Goal: Task Accomplishment & Management: Manage account settings

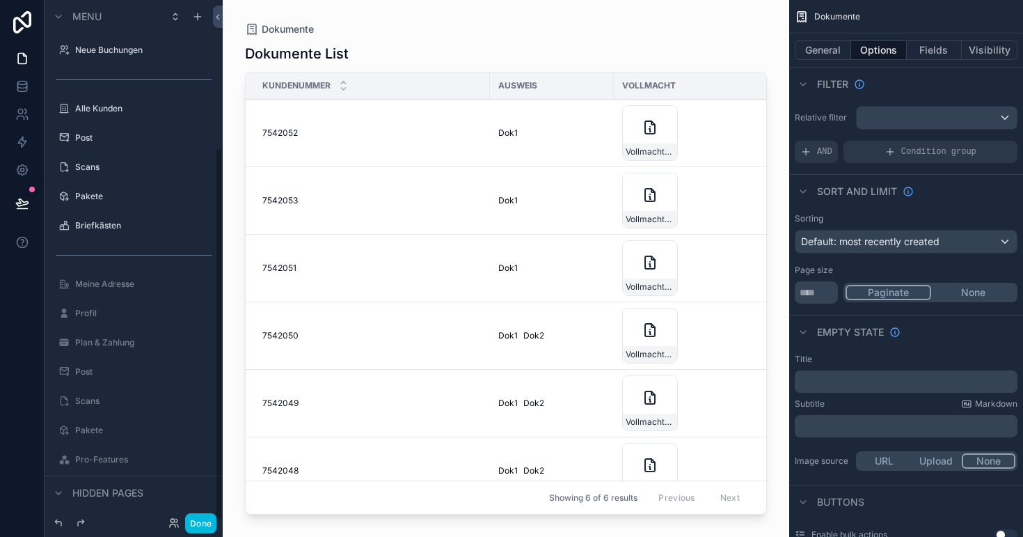
scroll to position [205, 0]
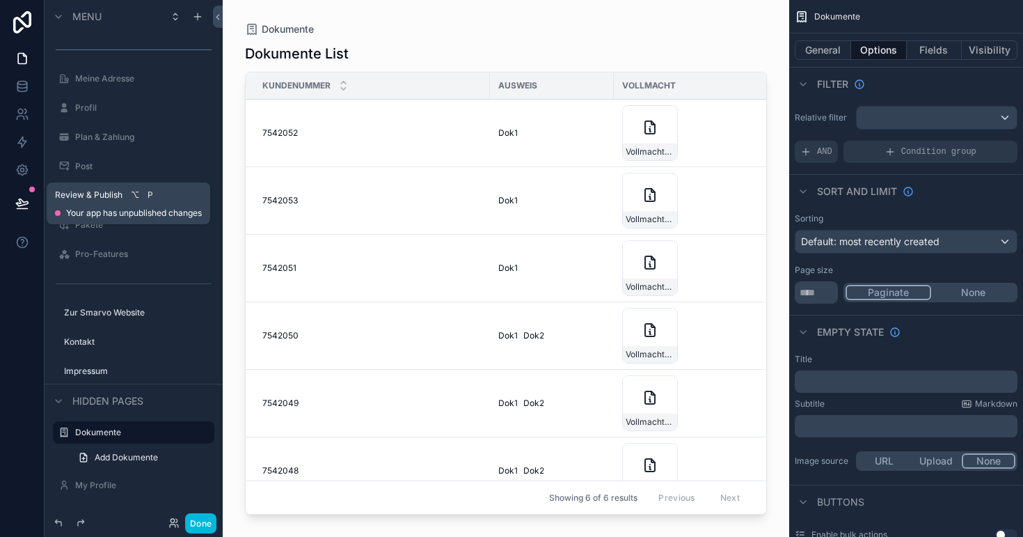
click at [17, 194] on button at bounding box center [22, 203] width 31 height 39
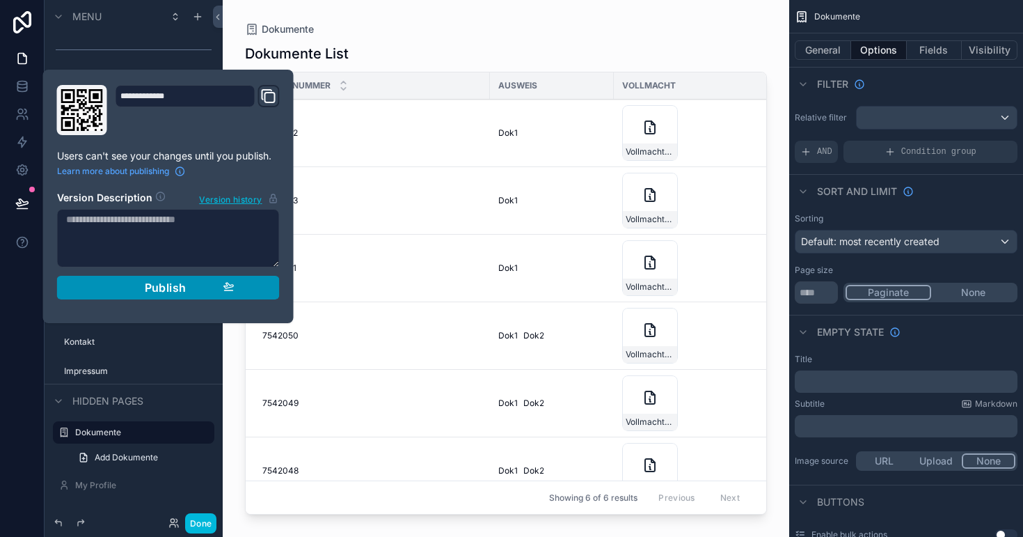
click at [156, 286] on span "Publish" at bounding box center [166, 288] width 42 height 14
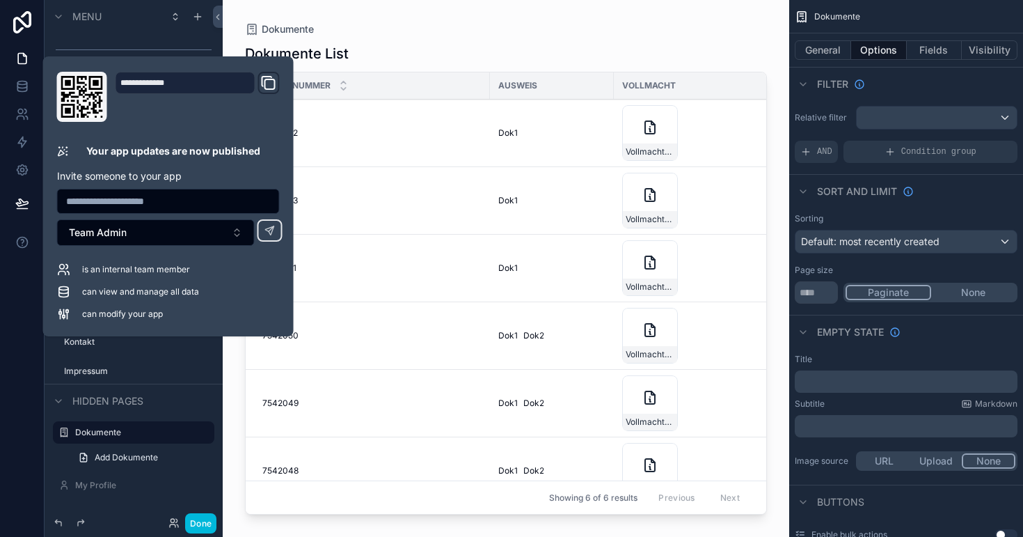
click at [8, 285] on div at bounding box center [22, 268] width 45 height 537
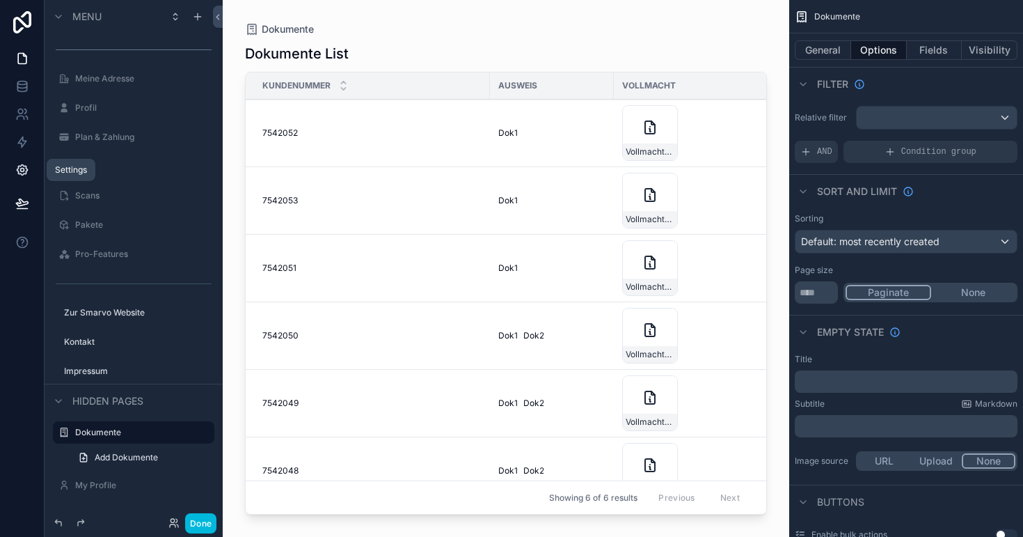
click at [19, 167] on icon at bounding box center [22, 170] width 14 height 14
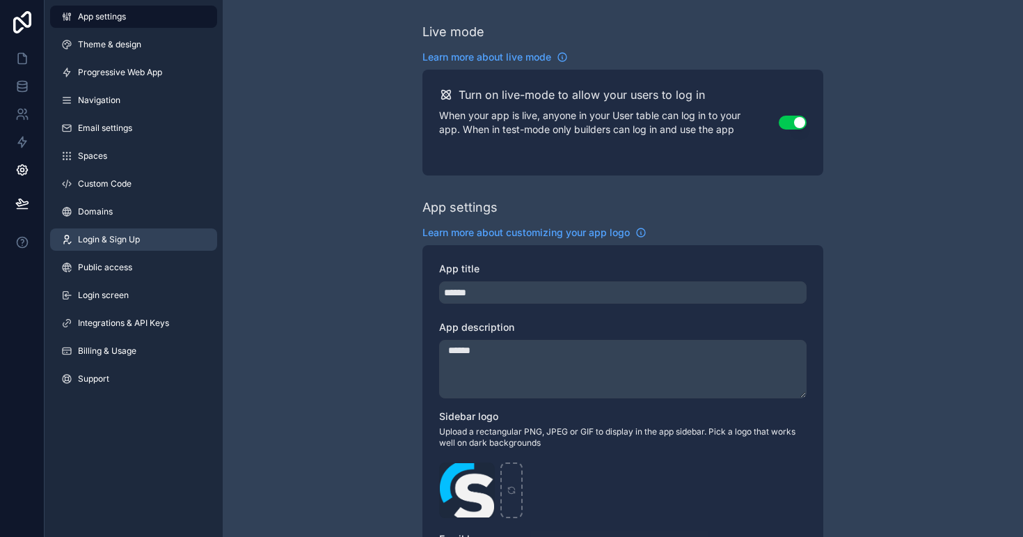
click at [109, 236] on span "Login & Sign Up" at bounding box center [109, 239] width 62 height 11
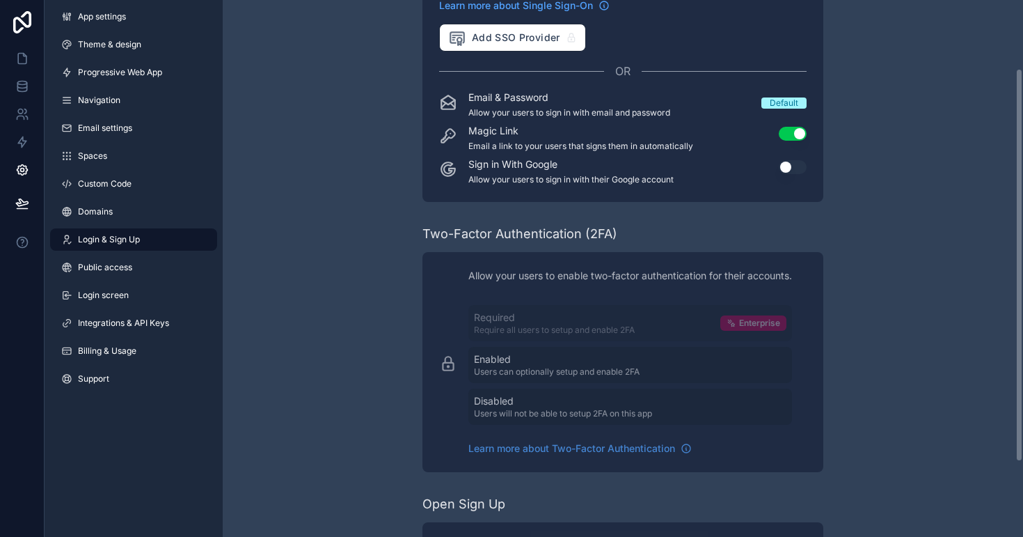
scroll to position [102, 0]
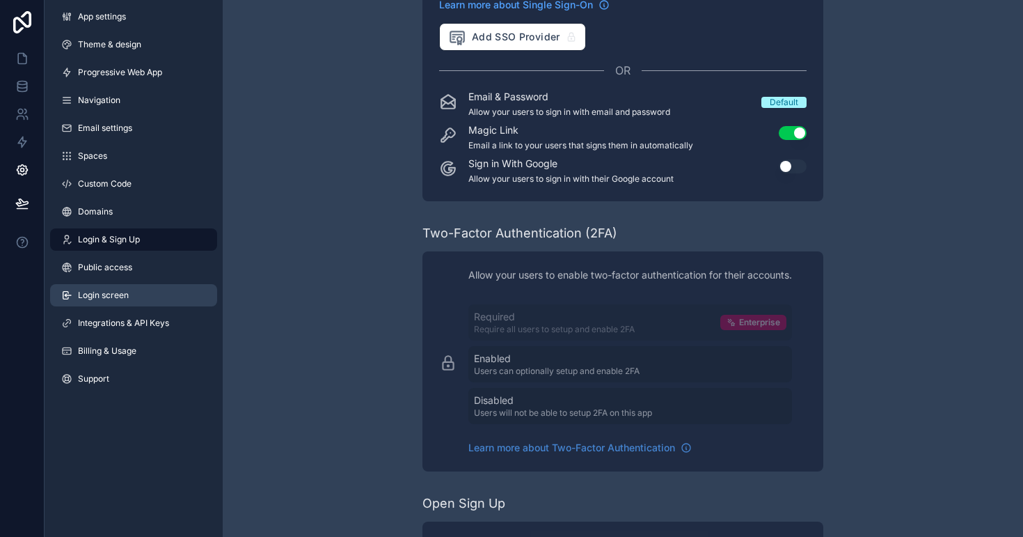
click at [117, 295] on span "Login screen" at bounding box center [103, 295] width 51 height 11
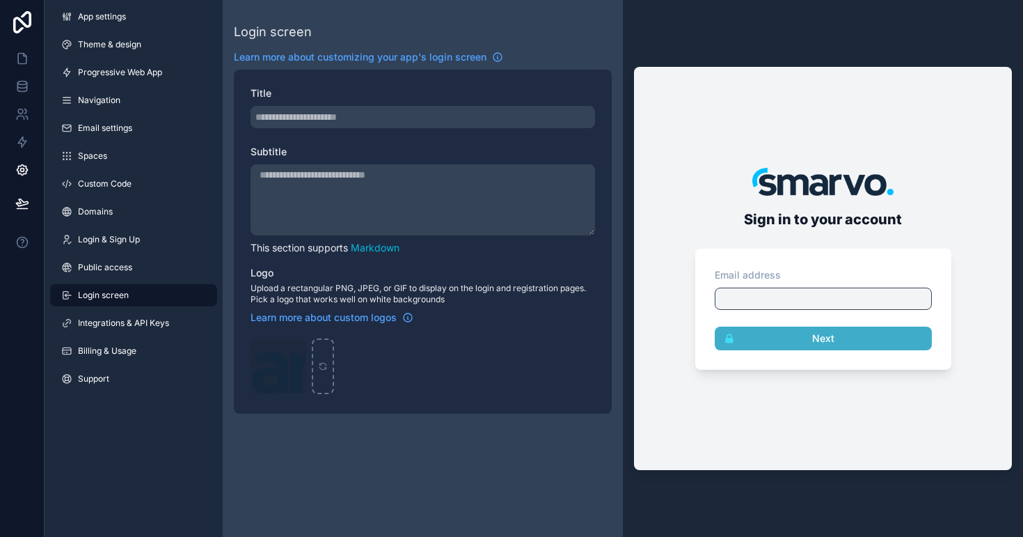
click at [356, 178] on textarea "Subtitle" at bounding box center [423, 199] width 345 height 71
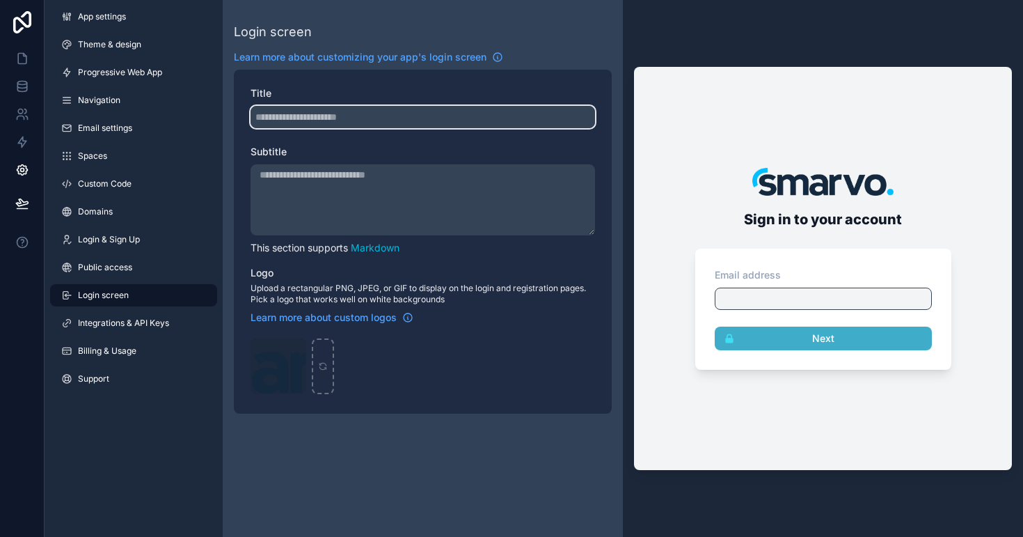
click at [353, 112] on input "Title" at bounding box center [423, 117] width 345 height 22
type input "*********"
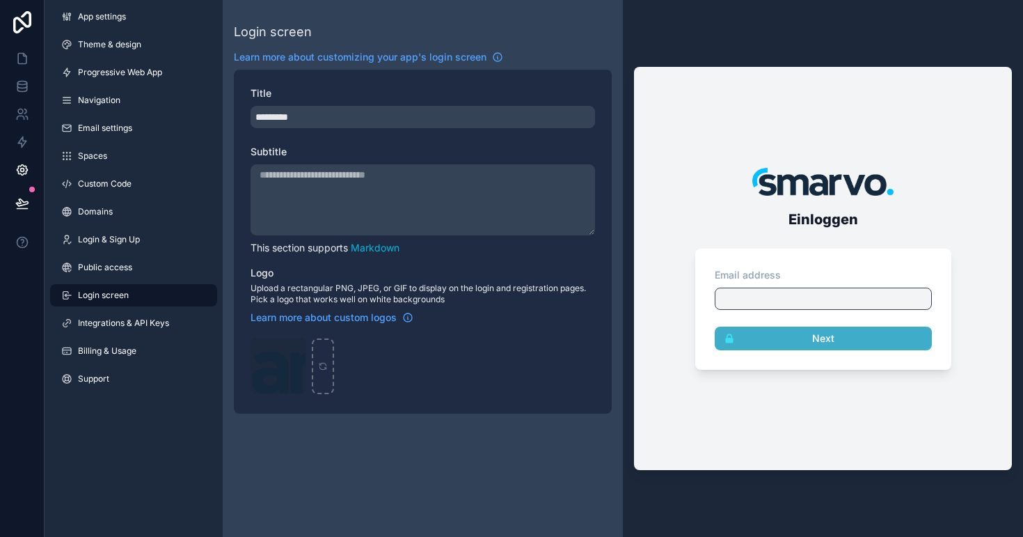
click at [373, 178] on textarea "Subtitle" at bounding box center [423, 199] width 345 height 71
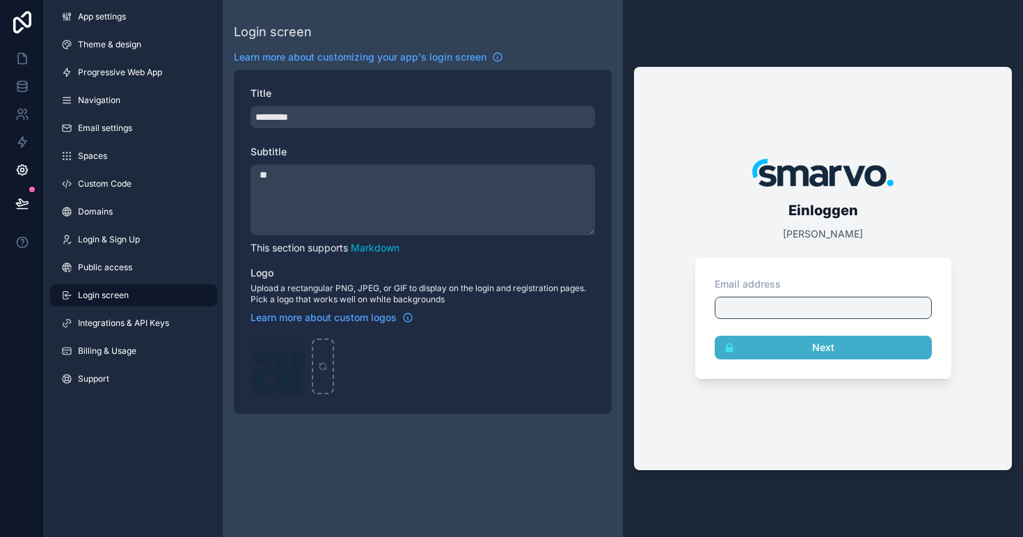
type textarea "*"
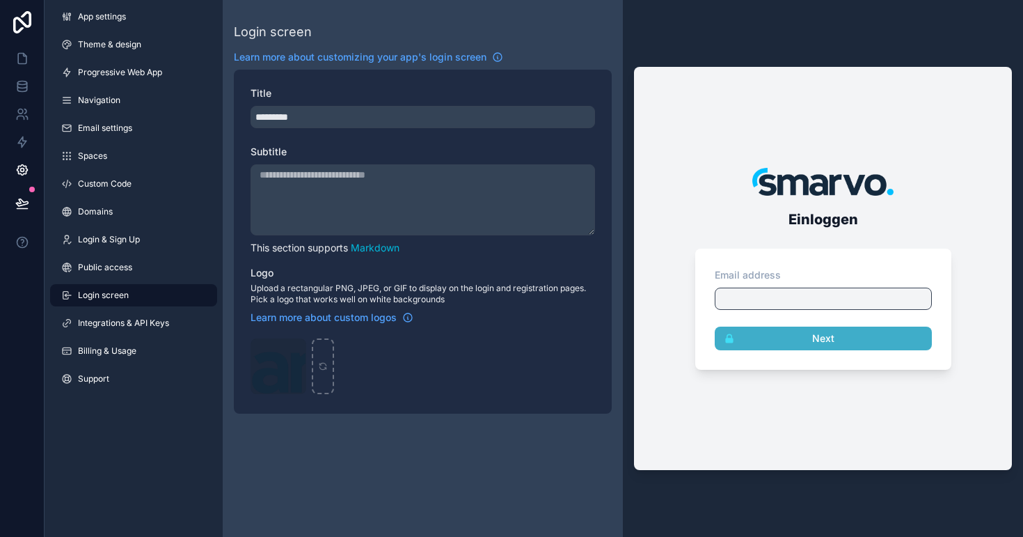
click at [343, 462] on div "Login screen Learn more about customizing your app's login screen Title *******…" at bounding box center [423, 268] width 400 height 537
click at [17, 196] on icon at bounding box center [22, 203] width 14 height 14
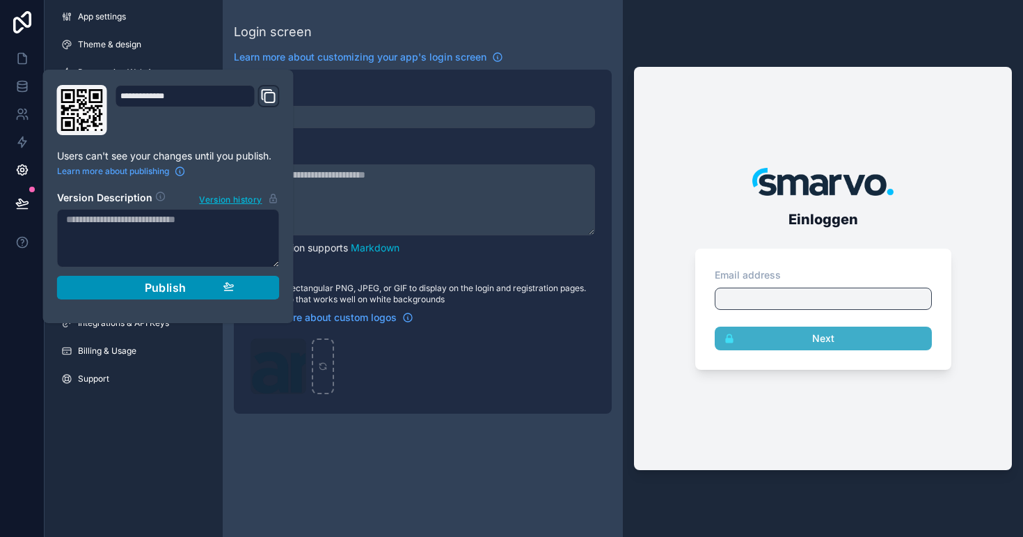
click at [141, 291] on div "Publish" at bounding box center [168, 288] width 132 height 14
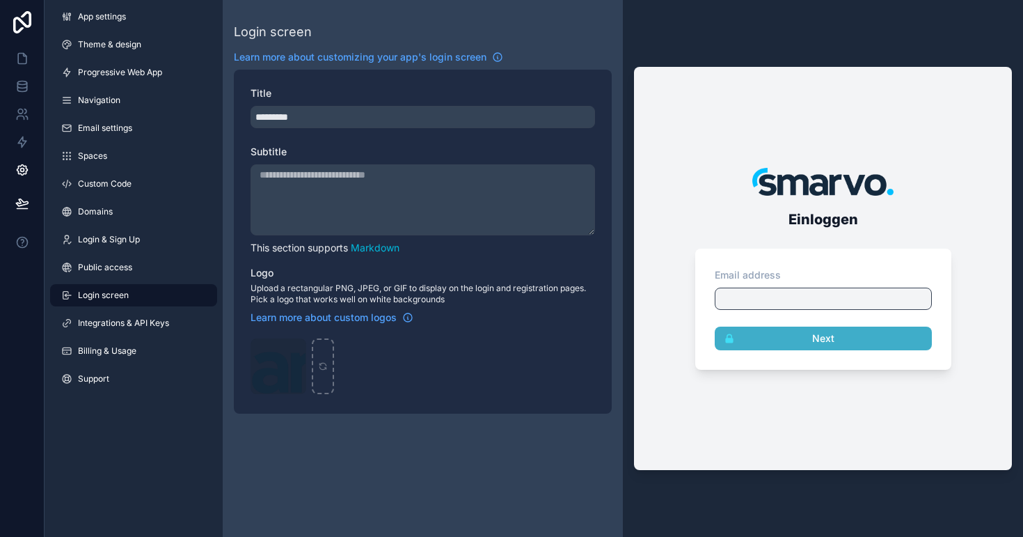
click at [350, 457] on div "Login screen Learn more about customizing your app's login screen Title *******…" at bounding box center [423, 268] width 400 height 537
